Goal: Task Accomplishment & Management: Complete application form

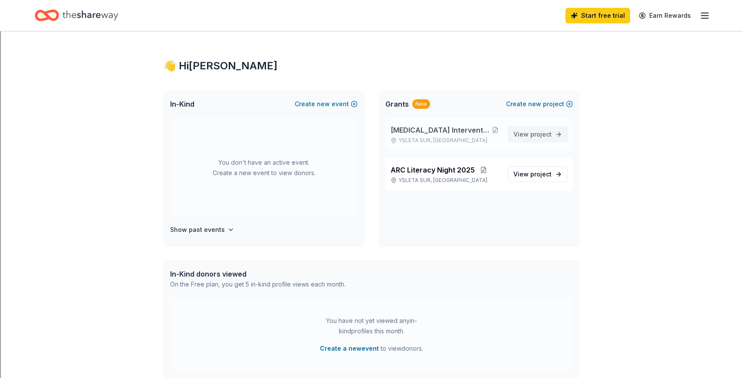
click at [522, 128] on link "View project" at bounding box center [538, 135] width 60 height 16
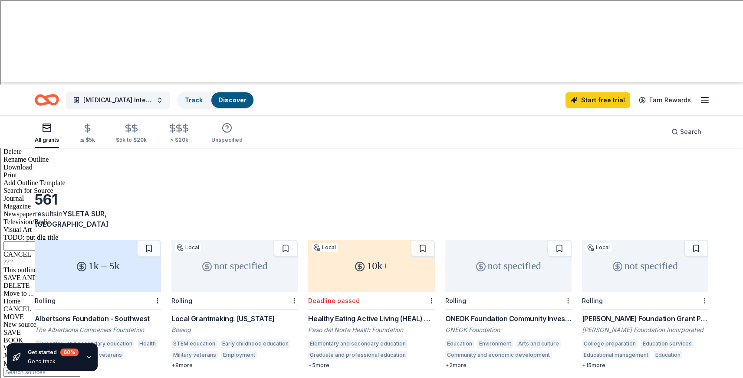
scroll to position [297, 0]
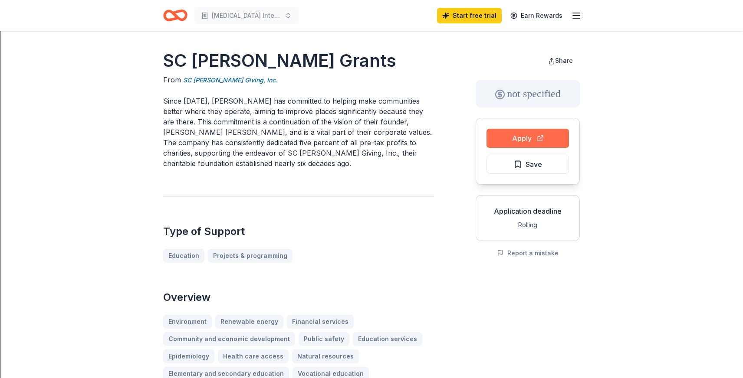
click at [505, 139] on button "Apply" at bounding box center [527, 138] width 82 height 19
